Goal: Task Accomplishment & Management: Use online tool/utility

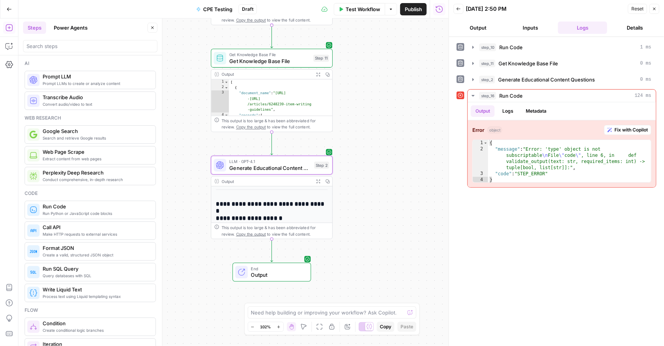
click at [412, 9] on span "Publish" at bounding box center [413, 9] width 17 height 8
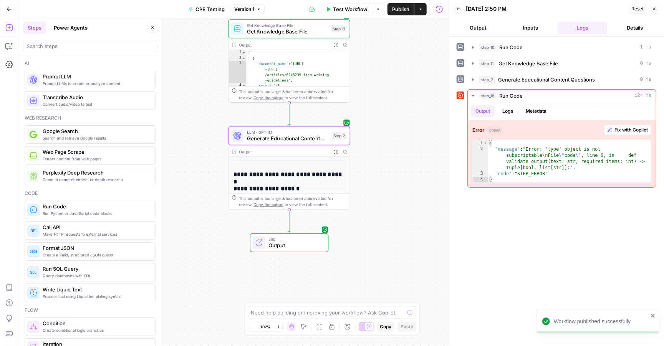
click at [346, 8] on span "Test Workflow" at bounding box center [350, 9] width 35 height 8
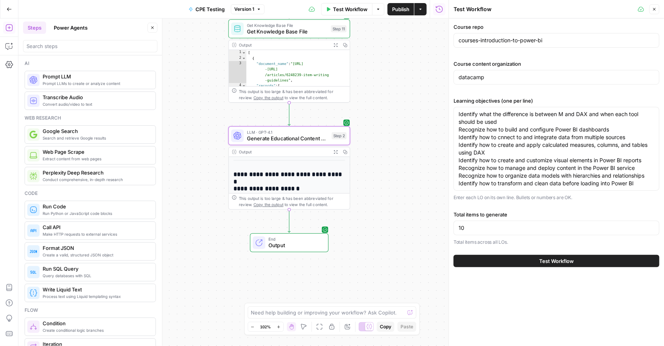
click at [526, 262] on button "Test Workflow" at bounding box center [557, 261] width 206 height 12
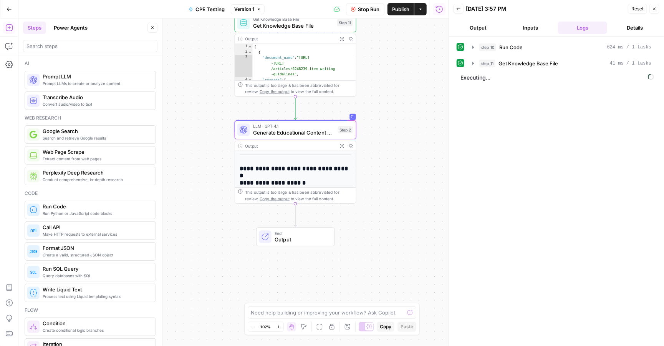
click at [304, 171] on h2 "**********" at bounding box center [296, 210] width 112 height 90
click at [290, 132] on span "Generate Educational Content Questions" at bounding box center [294, 133] width 82 height 8
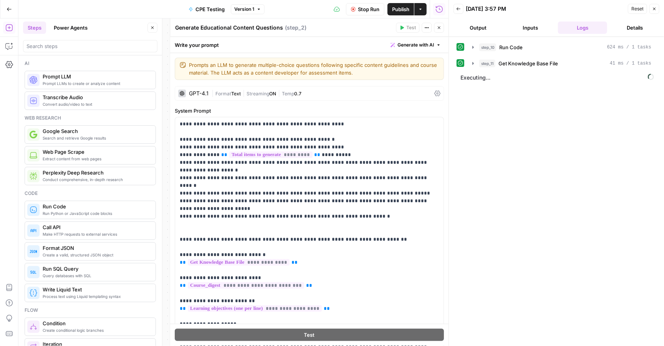
click at [439, 28] on icon "button" at bounding box center [439, 27] width 5 height 5
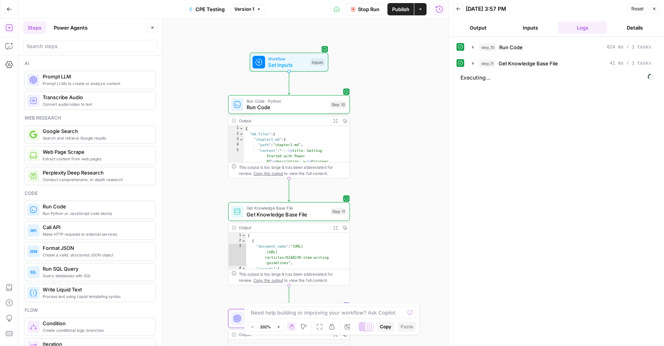
click at [526, 27] on button "Inputs" at bounding box center [530, 28] width 49 height 12
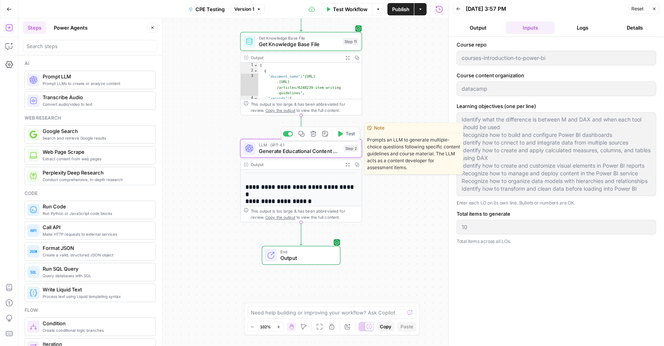
click at [315, 147] on span "Generate Educational Content Questions" at bounding box center [300, 151] width 82 height 8
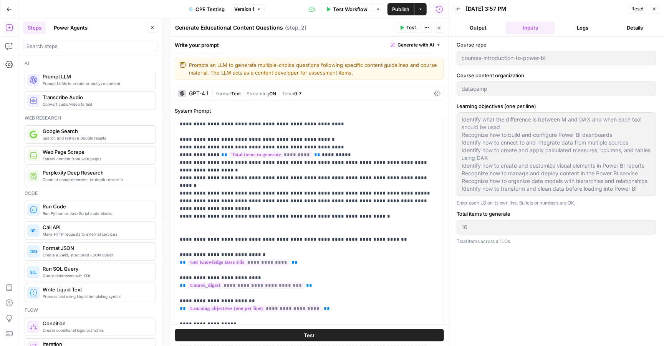
click at [439, 26] on icon "button" at bounding box center [439, 27] width 5 height 5
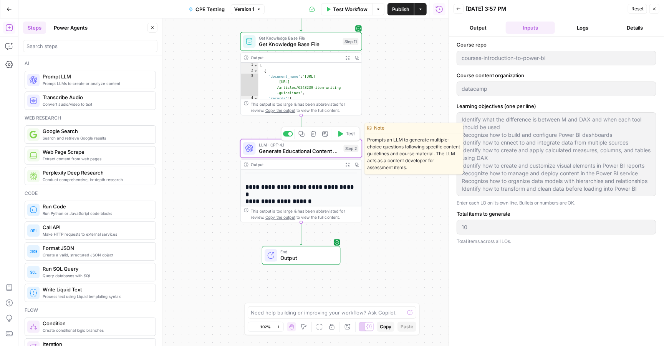
click at [311, 151] on span "Generate Educational Content Questions" at bounding box center [300, 151] width 82 height 8
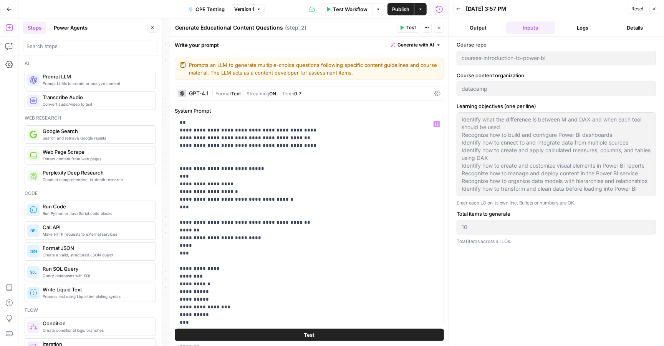
scroll to position [293, 0]
click at [470, 30] on button "Output" at bounding box center [478, 28] width 49 height 12
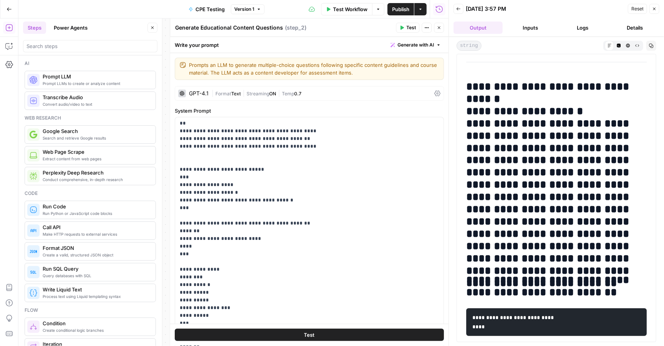
scroll to position [0, 0]
click at [439, 28] on icon "button" at bounding box center [439, 27] width 5 height 5
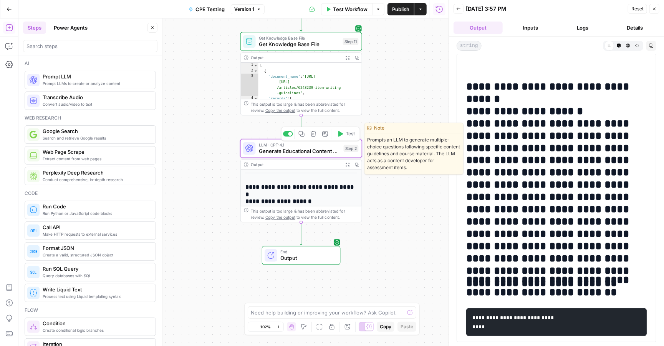
click at [332, 153] on span "Generate Educational Content Questions" at bounding box center [300, 151] width 82 height 8
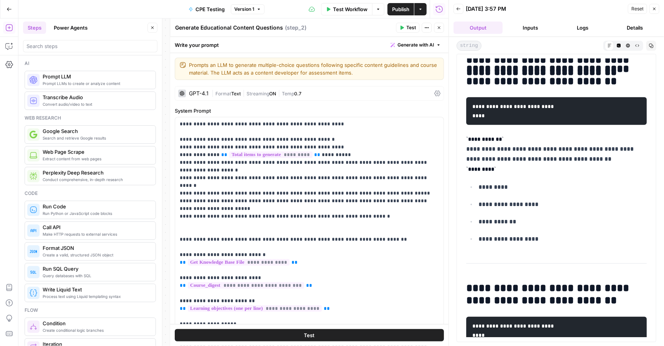
scroll to position [209, 0]
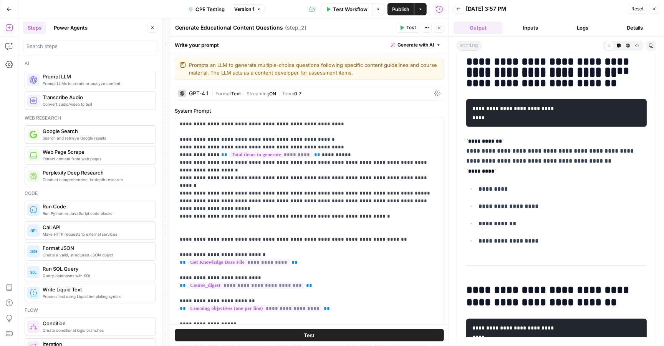
click at [441, 28] on icon "button" at bounding box center [439, 27] width 5 height 5
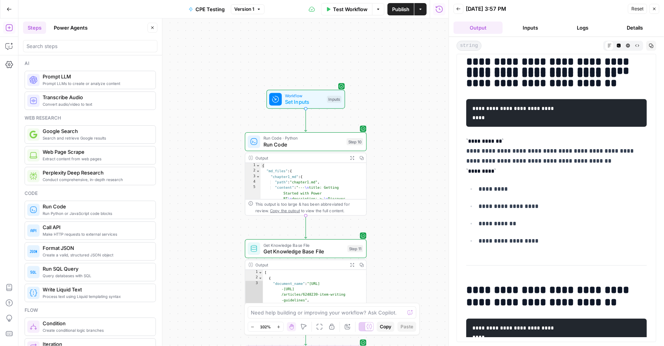
scroll to position [195, 0]
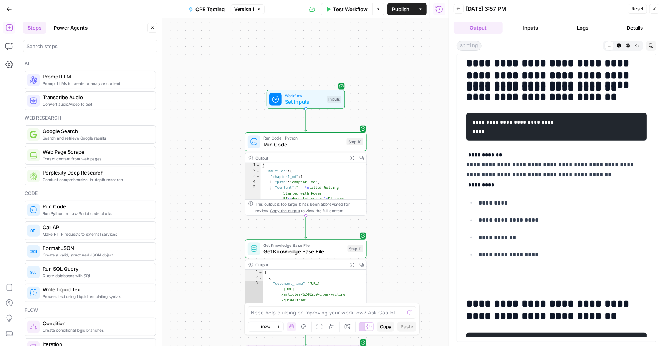
drag, startPoint x: 466, startPoint y: 80, endPoint x: 539, endPoint y: 272, distance: 205.0
copy div "**********"
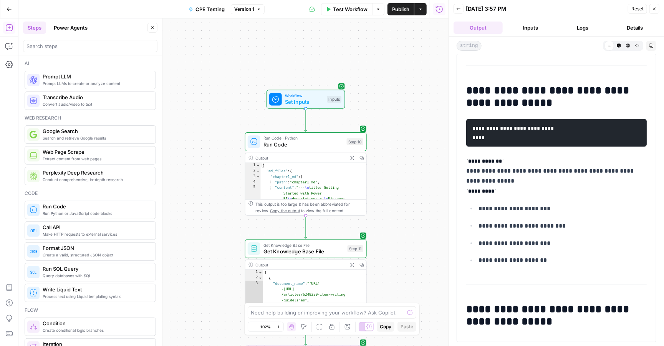
scroll to position [627, 0]
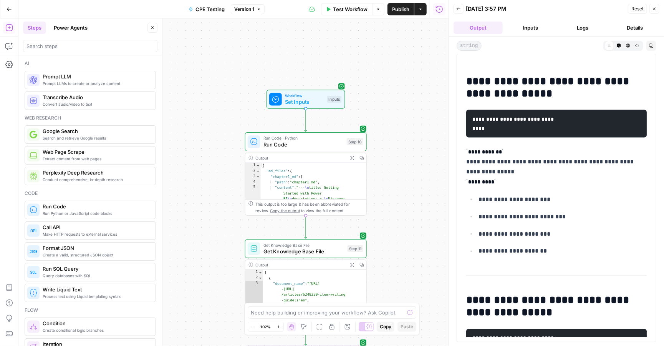
click at [348, 10] on span "Test Workflow" at bounding box center [350, 9] width 35 height 8
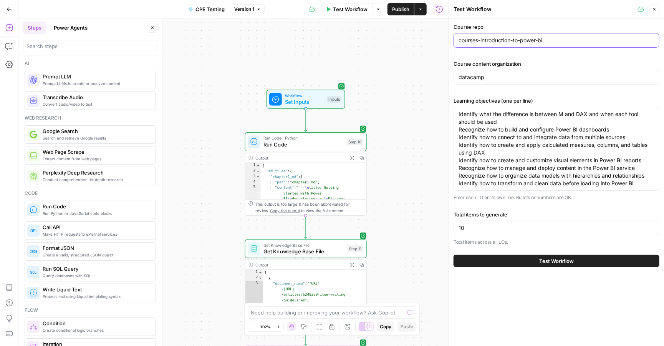
drag, startPoint x: 559, startPoint y: 42, endPoint x: 382, endPoint y: 47, distance: 177.2
click at [381, 48] on body "DataCamp New Home Browse Your Data Usage Settings Recent Grids Script optimiser…" at bounding box center [332, 173] width 664 height 346
click at [560, 44] on input "courses-introduction-to-power-bi" at bounding box center [557, 40] width 196 height 8
drag, startPoint x: 560, startPoint y: 44, endPoint x: 459, endPoint y: 41, distance: 101.4
click at [459, 41] on input "courses-introduction-to-power-bi" at bounding box center [557, 40] width 196 height 8
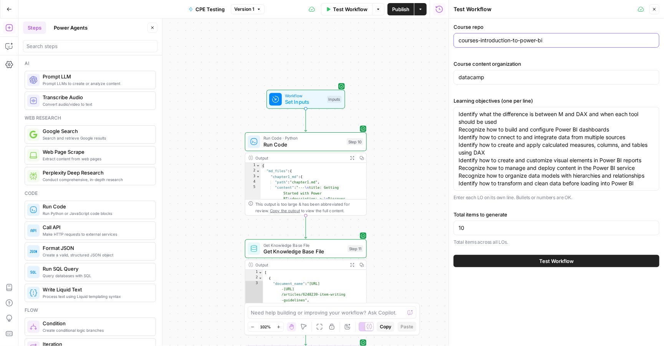
paste input "ermediate-python"
type input "courses-intermediate-python"
drag, startPoint x: 493, startPoint y: 80, endPoint x: 436, endPoint y: 80, distance: 56.9
click at [436, 80] on body "DataCamp New Home Browse Your Data Usage Settings Recent Grids Script optimiser…" at bounding box center [332, 173] width 664 height 346
drag, startPoint x: 494, startPoint y: 81, endPoint x: 447, endPoint y: 78, distance: 46.6
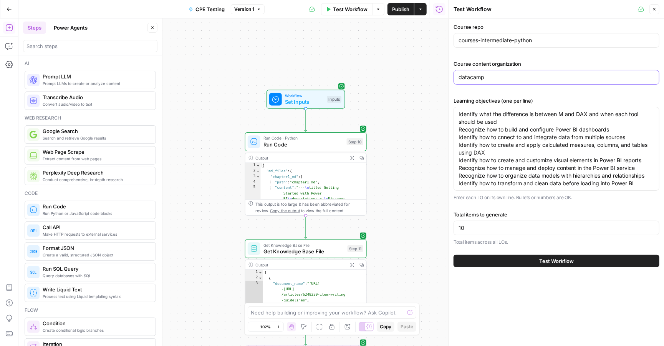
click at [449, 78] on div "Test Workflow Close Course repo courses-intermediate-python Course content orga…" at bounding box center [557, 173] width 216 height 346
paste input "-content"
type input "datacamp-content"
click at [501, 160] on textarea "Identify what the difference is between M and DAX and when each tool should be …" at bounding box center [557, 148] width 196 height 77
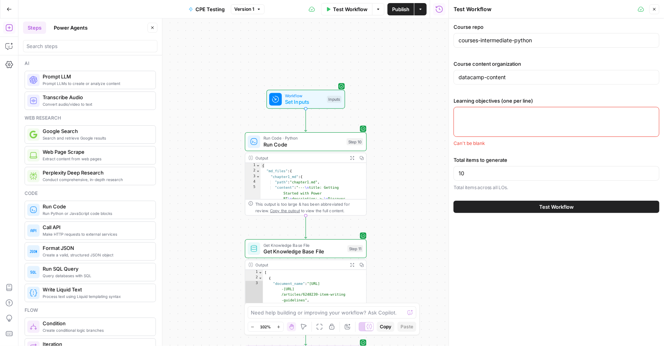
paste textarea "Apply arithmetic and comparison operators to analyze and compare data Create an…"
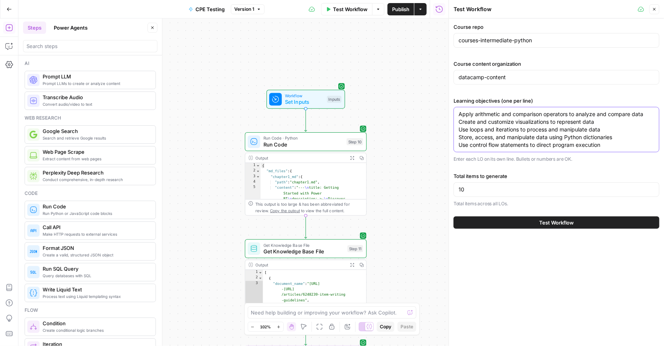
type textarea "Apply arithmetic and comparison operators to analyze and compare data Create an…"
click at [473, 191] on input "10" at bounding box center [557, 190] width 196 height 8
click at [492, 219] on button "Test Workflow" at bounding box center [557, 222] width 206 height 12
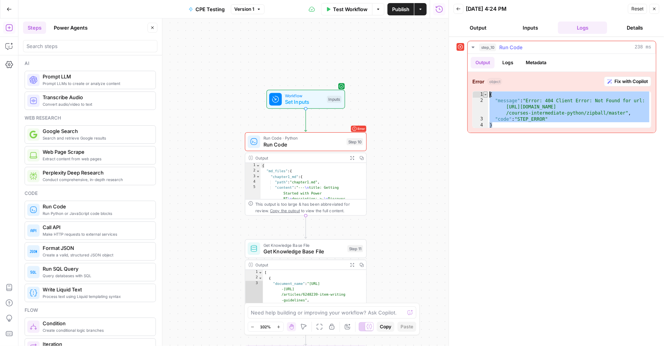
drag, startPoint x: 501, startPoint y: 125, endPoint x: 486, endPoint y: 96, distance: 32.7
click at [486, 96] on div "* 1 2 3 4 { "message" : "Error: 404 Client Error: Not Found for url: [URL][DOMA…" at bounding box center [562, 109] width 179 height 37
type textarea "**********"
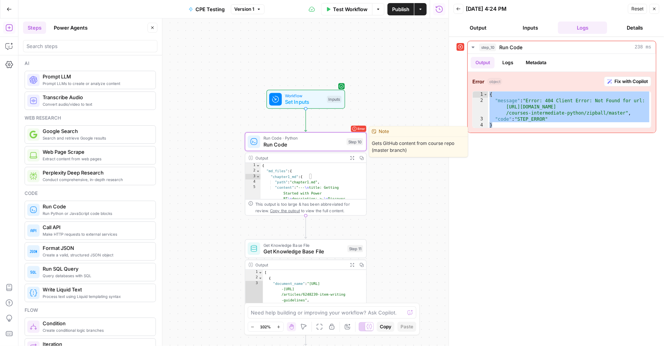
click at [287, 142] on span "Run Code" at bounding box center [304, 145] width 80 height 8
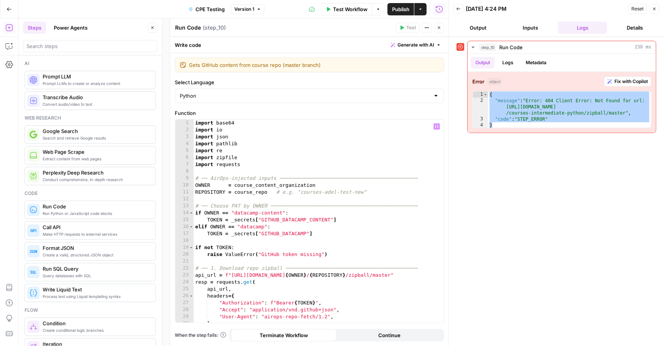
click at [297, 156] on div "import base64 import io import json import pathlib import re import zipfile imp…" at bounding box center [319, 227] width 250 height 216
type textarea "*"
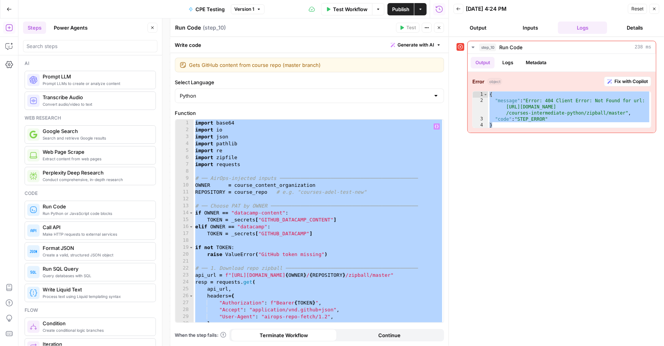
paste textarea
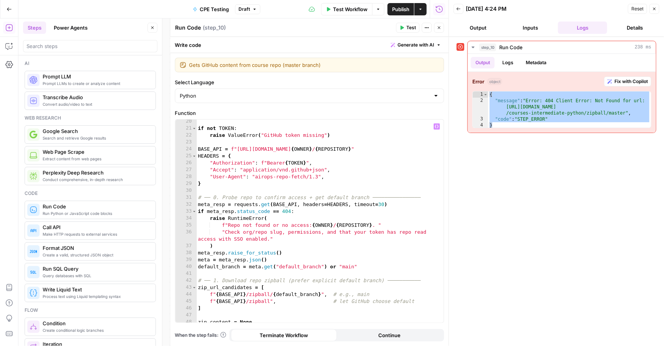
scroll to position [132, 0]
click at [408, 27] on span "Test" at bounding box center [411, 27] width 10 height 7
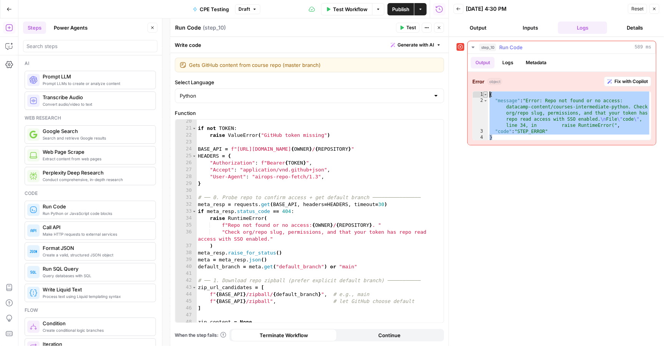
drag, startPoint x: 500, startPoint y: 137, endPoint x: 486, endPoint y: 96, distance: 42.8
click at [486, 96] on div "* 1 2 3 4 { "message" : "Error: Repo not found or no access: datacamp-content/c…" at bounding box center [562, 115] width 179 height 49
type textarea "**********"
click at [340, 6] on span "Test Workflow" at bounding box center [350, 9] width 35 height 8
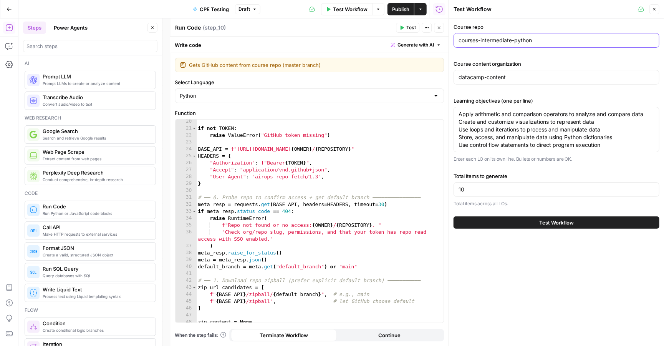
drag, startPoint x: 547, startPoint y: 41, endPoint x: 429, endPoint y: 45, distance: 118.8
click at [429, 45] on body "**********" at bounding box center [332, 173] width 664 height 346
paste input "roduction-to-power-bi"
type input "courses-introduction-to-power-bi"
drag, startPoint x: 526, startPoint y: 78, endPoint x: 486, endPoint y: 79, distance: 40.4
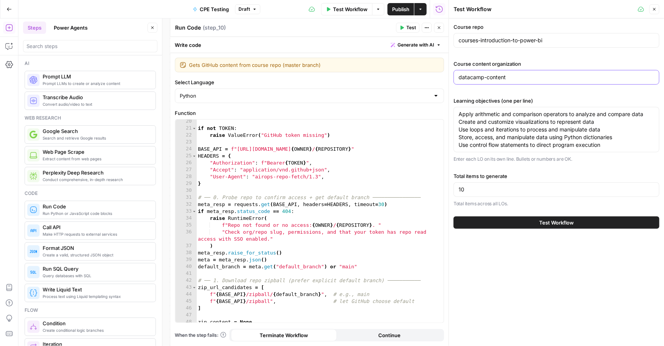
click at [486, 79] on input "datacamp-content" at bounding box center [557, 77] width 196 height 8
type input "datacamp"
click at [405, 27] on button "Test" at bounding box center [407, 28] width 23 height 10
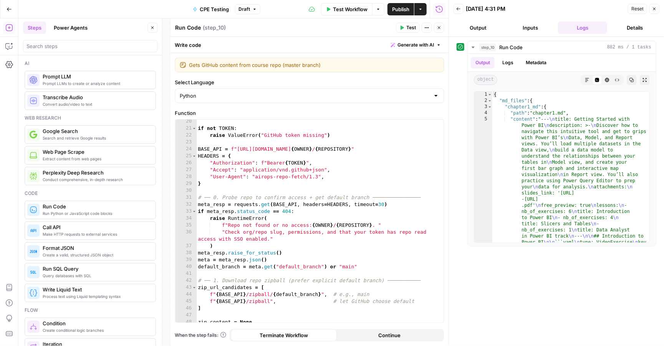
click at [534, 32] on button "Inputs" at bounding box center [530, 28] width 49 height 12
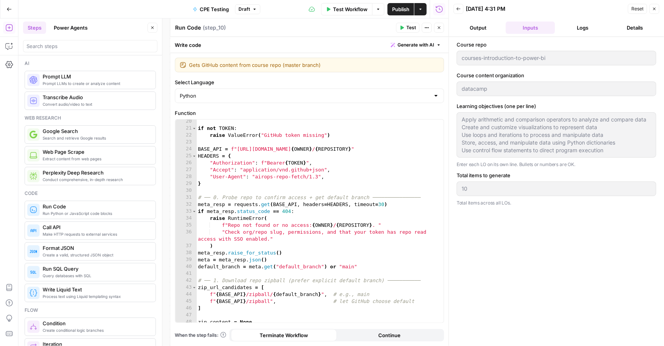
click at [577, 28] on button "Logs" at bounding box center [582, 28] width 49 height 12
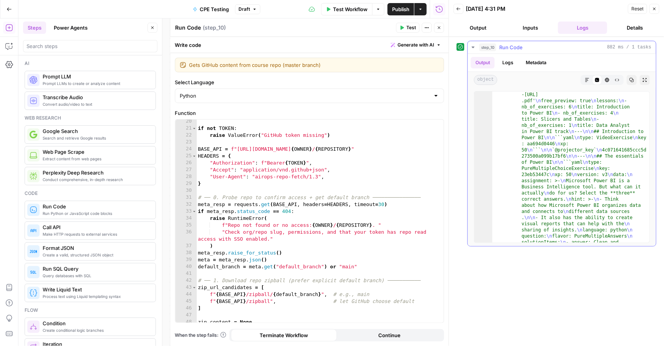
scroll to position [43, 0]
click at [529, 30] on button "Inputs" at bounding box center [530, 28] width 49 height 12
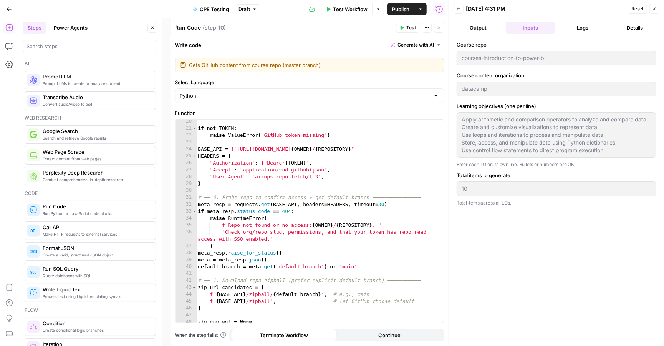
click at [348, 11] on span "Test Workflow" at bounding box center [350, 9] width 35 height 8
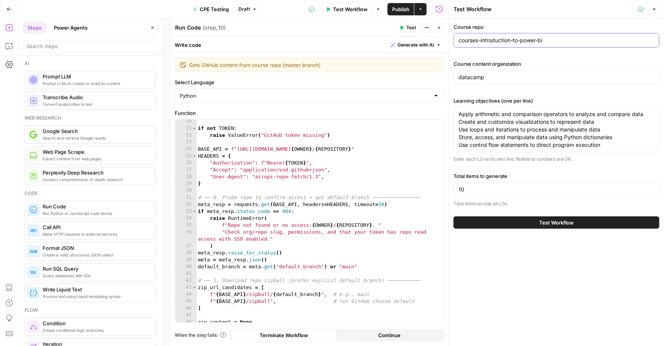
drag, startPoint x: 559, startPoint y: 40, endPoint x: 451, endPoint y: 40, distance: 107.6
click at [451, 40] on div "Test Workflow Close Course repo courses-introduction-to-power-bi Course content…" at bounding box center [557, 173] width 216 height 346
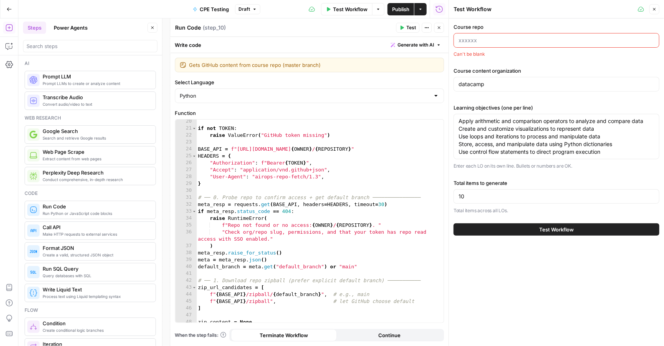
paste input "courses-intermediate-git"
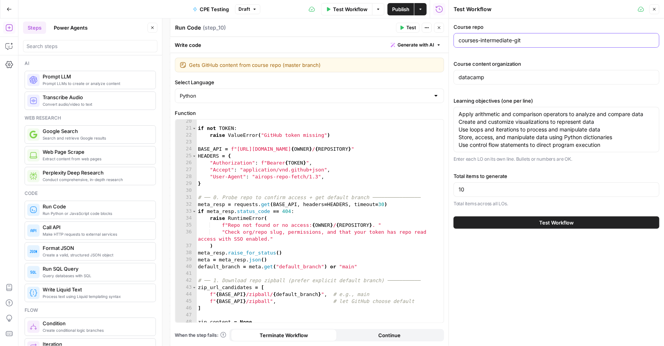
type input "courses-intermediate-git"
click at [498, 84] on div "datacamp" at bounding box center [557, 77] width 206 height 15
type input "datacamp-content"
click at [403, 27] on icon "button" at bounding box center [402, 28] width 3 height 4
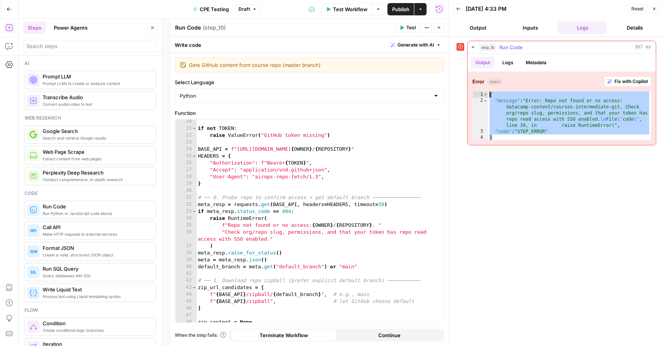
drag, startPoint x: 500, startPoint y: 139, endPoint x: 482, endPoint y: 93, distance: 49.2
click at [482, 93] on div "* 1 2 3 4 { "message" : "Error: Repo not found or no access: datacamp-content/c…" at bounding box center [562, 115] width 179 height 49
type textarea "**********"
